Goal: Information Seeking & Learning: Understand process/instructions

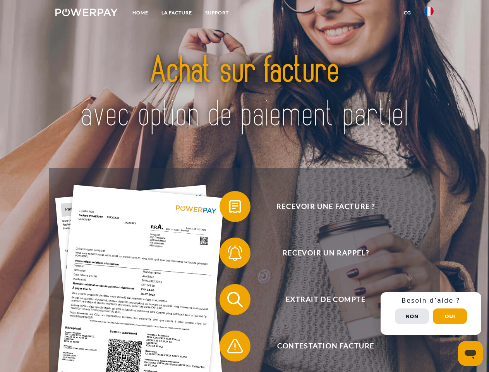
click at [86, 14] on img at bounding box center [86, 13] width 62 height 8
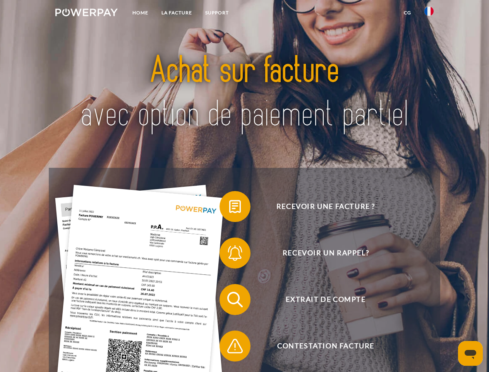
click at [429, 14] on img at bounding box center [428, 11] width 9 height 9
click at [407, 13] on link "CG" at bounding box center [407, 13] width 21 height 14
click at [229, 208] on span at bounding box center [223, 206] width 39 height 39
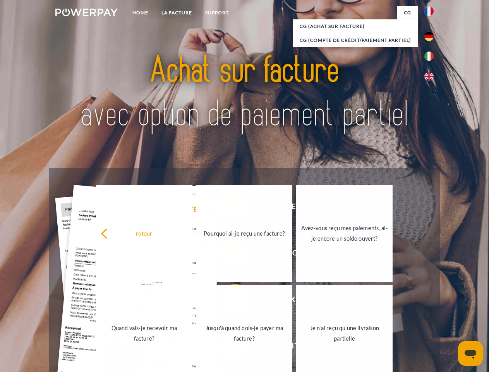
click at [229, 254] on div "retour Pourquoi ai-je reçu une facture? Avez-vous reçu mes paiements, ai-je enc…" at bounding box center [244, 283] width 313 height 200
click at [229, 301] on link "Jusqu'à quand dois-je payer ma facture?" at bounding box center [244, 333] width 96 height 97
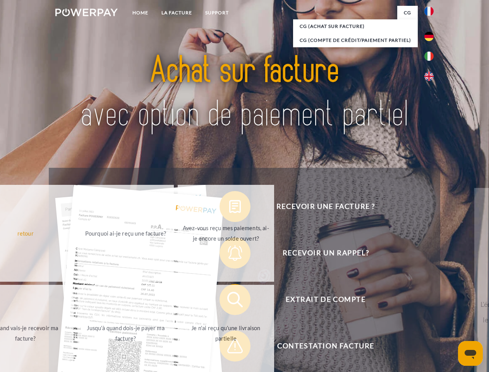
click at [229, 347] on span at bounding box center [223, 345] width 39 height 39
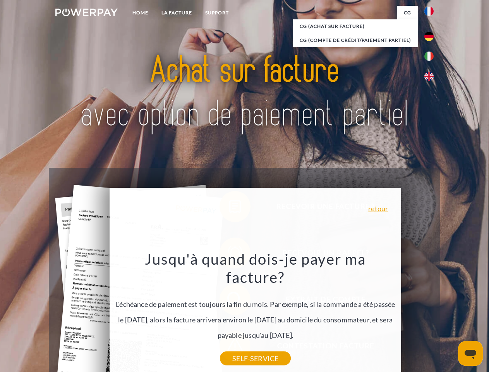
click at [431, 313] on div "Recevoir une facture ? Recevoir un rappel? Extrait de compte retour" at bounding box center [244, 323] width 391 height 310
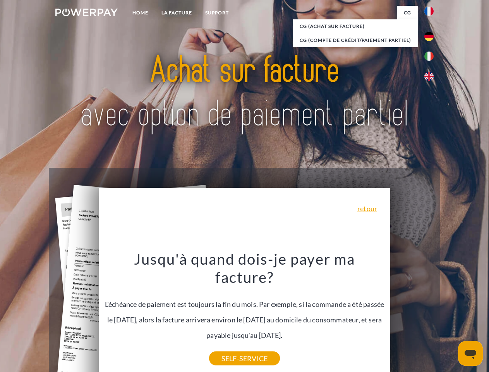
click at [412, 315] on span "Extrait de compte" at bounding box center [326, 299] width 190 height 31
click at [450, 316] on header "Home LA FACTURE Support" at bounding box center [244, 267] width 489 height 535
